Goal: Information Seeking & Learning: Find specific fact

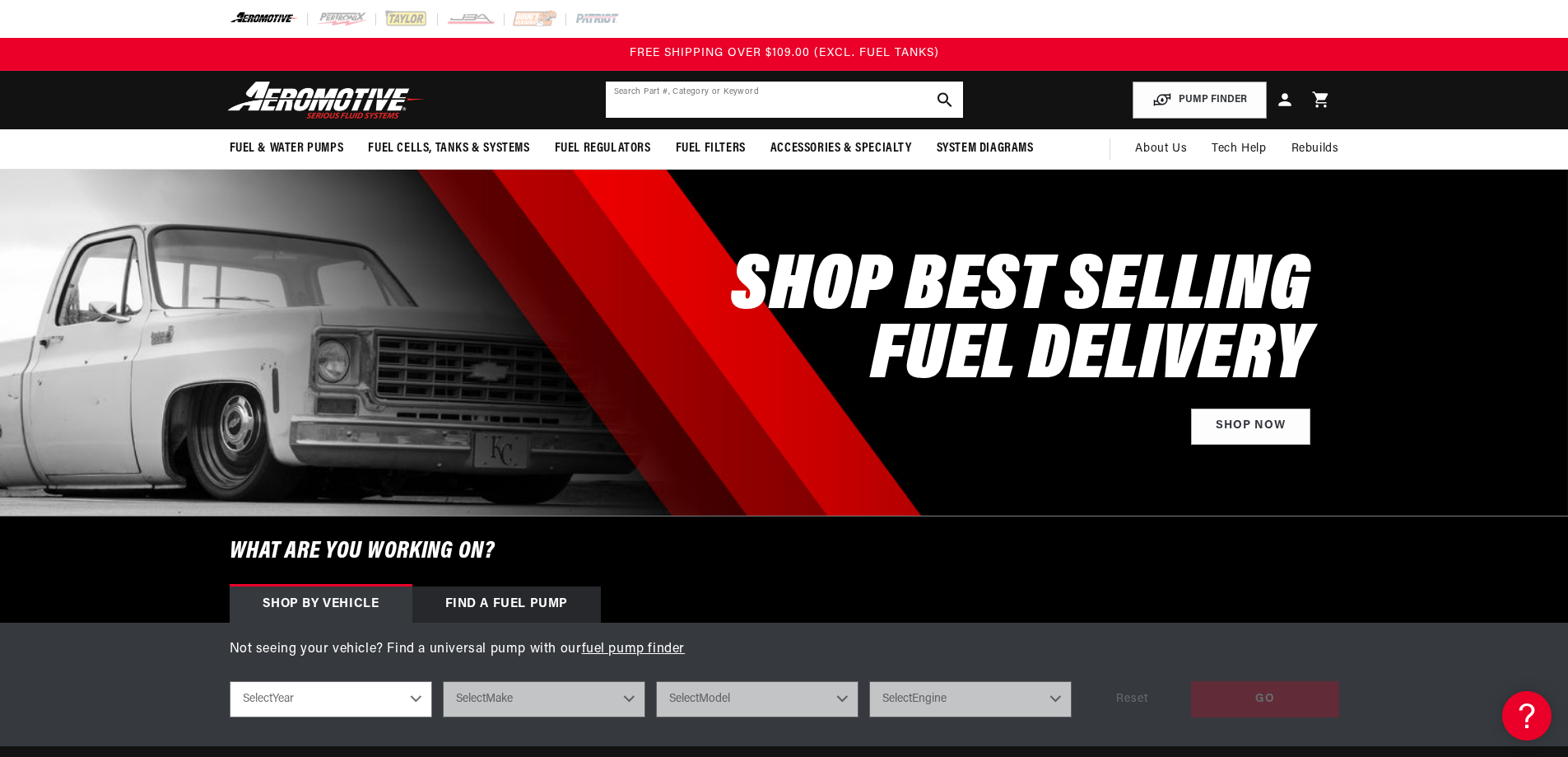
click at [722, 107] on input "text" at bounding box center [784, 100] width 357 height 37
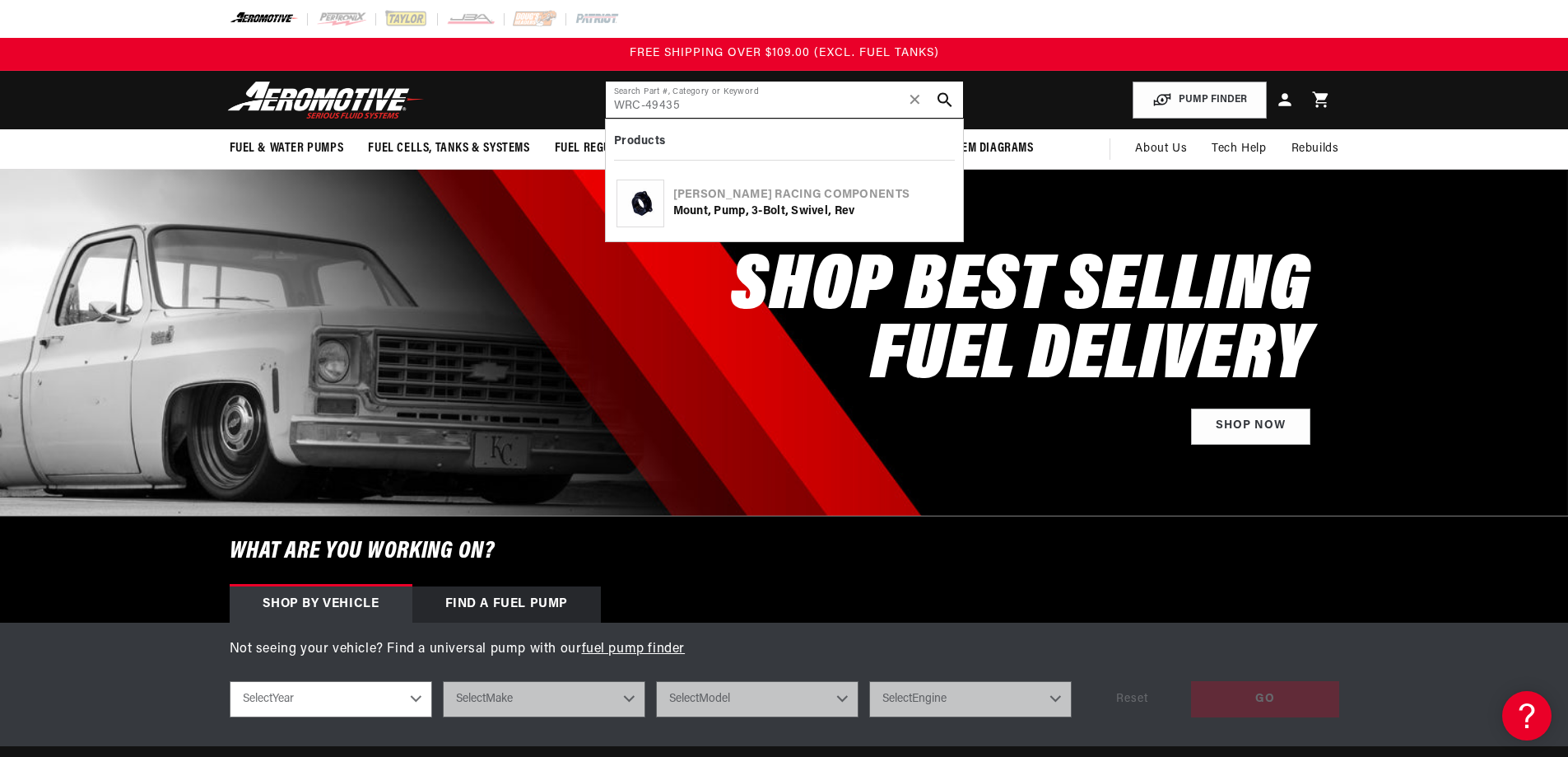
type input "WRC-49435"
click at [709, 207] on div "Mount, Pump, 3-Bolt, Swivel, Rev" at bounding box center [813, 211] width 279 height 17
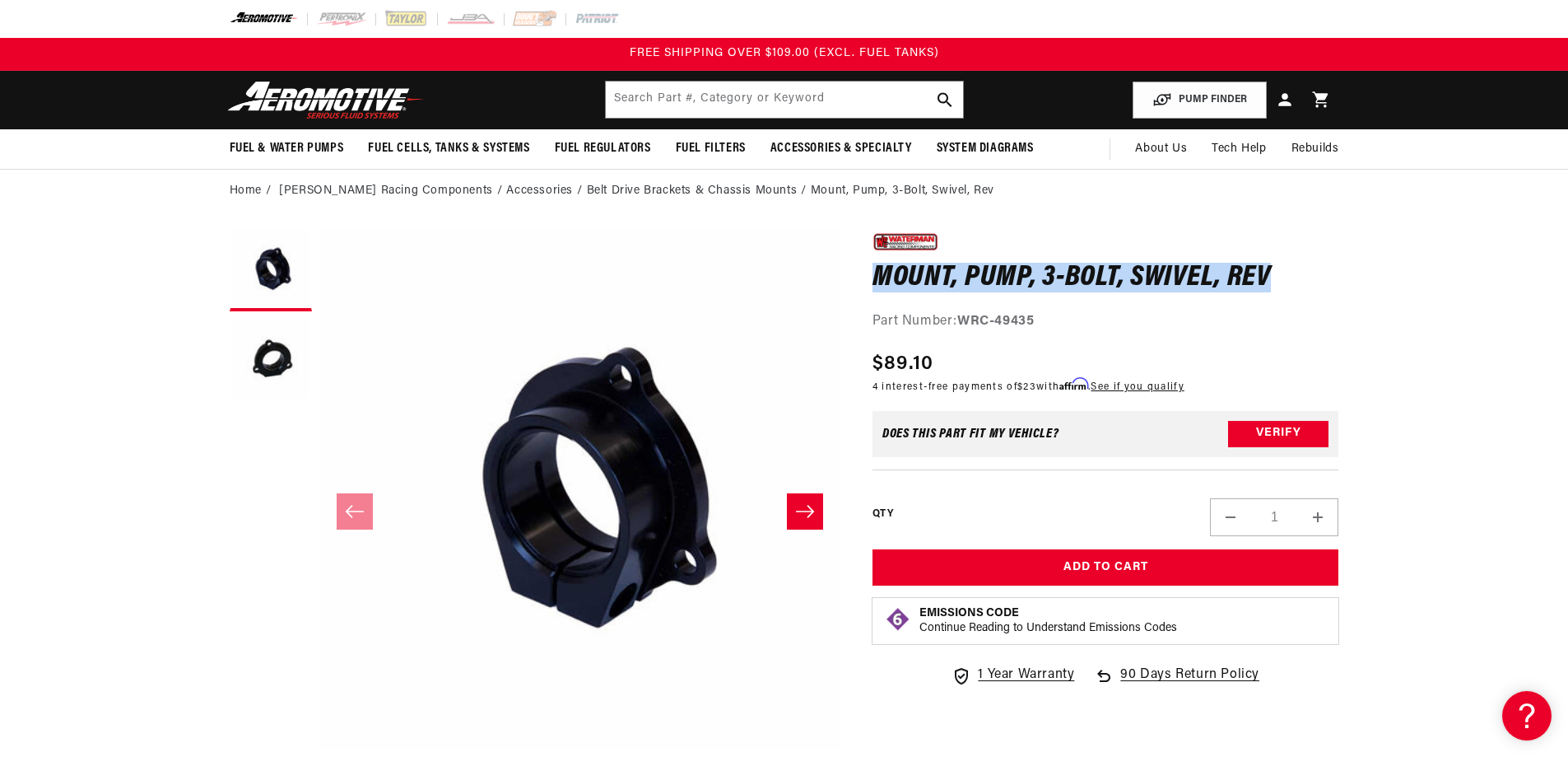
drag, startPoint x: 1297, startPoint y: 270, endPoint x: 878, endPoint y: 287, distance: 419.3
click at [878, 287] on h1 "Mount, Pump, 3-Bolt, Swivel, Rev" at bounding box center [1106, 279] width 467 height 26
copy h1 "Mount, Pump, 3-Bolt, Swivel, Rev"
